Goal: Check status: Check status

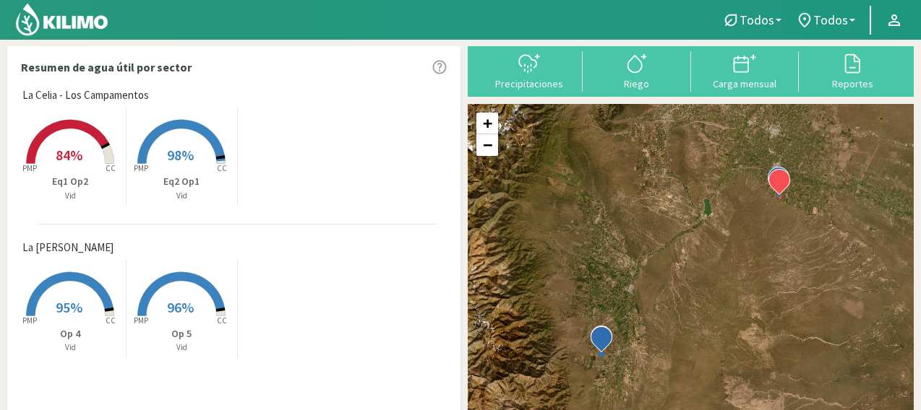
click at [85, 281] on icon at bounding box center [70, 294] width 87 height 44
click at [90, 131] on icon at bounding box center [68, 142] width 82 height 44
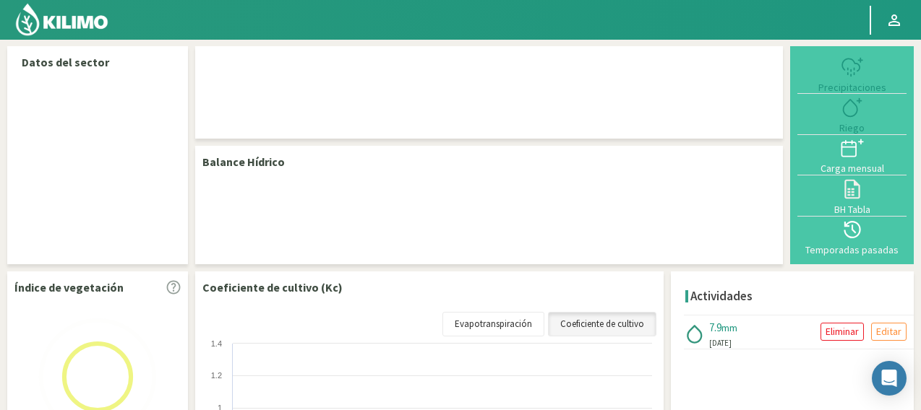
select select "1: Object"
